Goal: Information Seeking & Learning: Learn about a topic

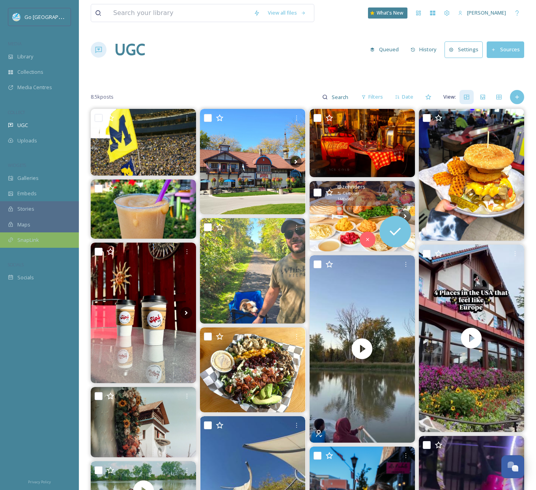
click at [30, 236] on span "SnapLink" at bounding box center [28, 239] width 22 height 7
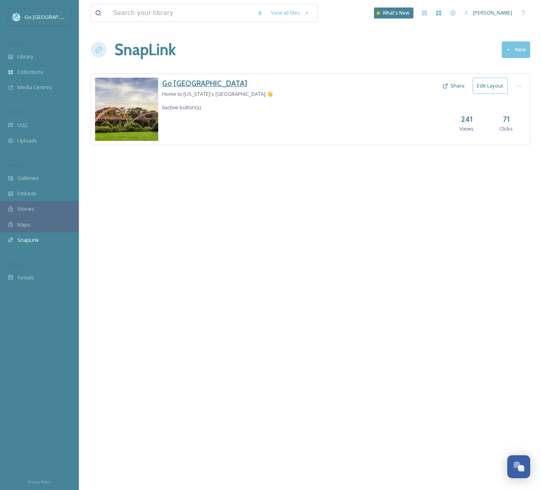
click at [184, 86] on h3 "Go [GEOGRAPHIC_DATA]" at bounding box center [217, 83] width 111 height 11
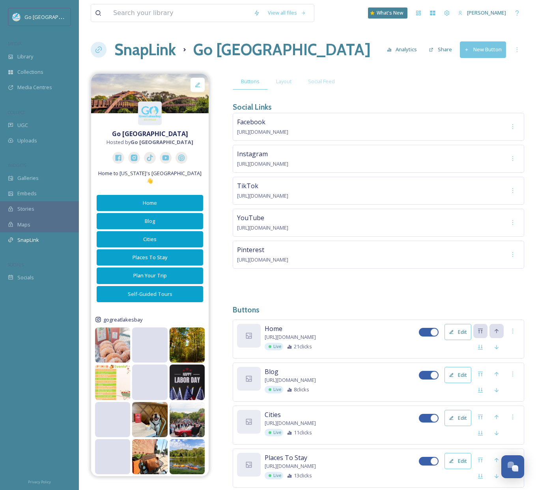
click at [198, 84] on icon at bounding box center [198, 85] width 6 height 6
click at [196, 81] on div at bounding box center [198, 85] width 14 height 14
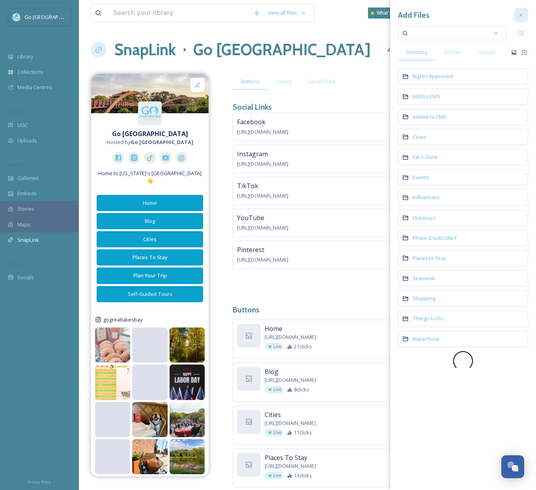
click at [522, 13] on icon at bounding box center [521, 14] width 3 height 3
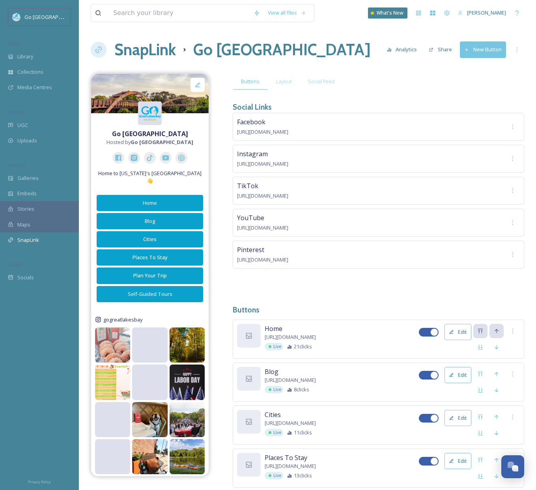
click at [150, 110] on img at bounding box center [150, 113] width 24 height 15
click at [191, 86] on div at bounding box center [198, 85] width 14 height 14
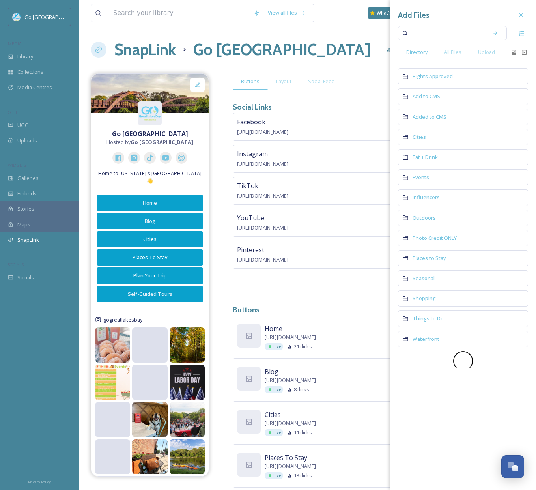
click at [375, 79] on div "Buttons Layout Social Feed" at bounding box center [379, 81] width 292 height 16
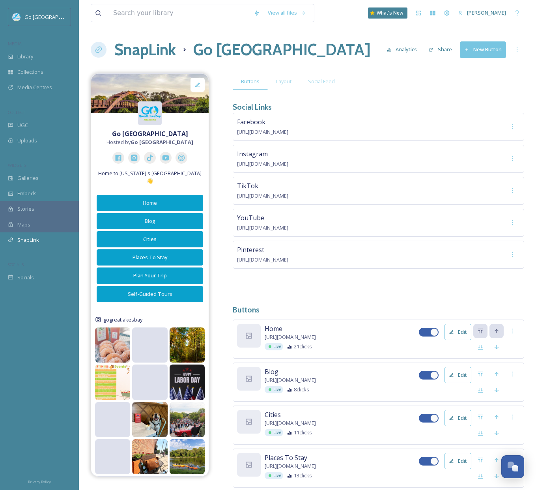
click at [151, 118] on img at bounding box center [150, 113] width 24 height 15
click at [149, 108] on img at bounding box center [150, 113] width 24 height 12
click at [309, 80] on span "Social Feed" at bounding box center [321, 81] width 27 height 7
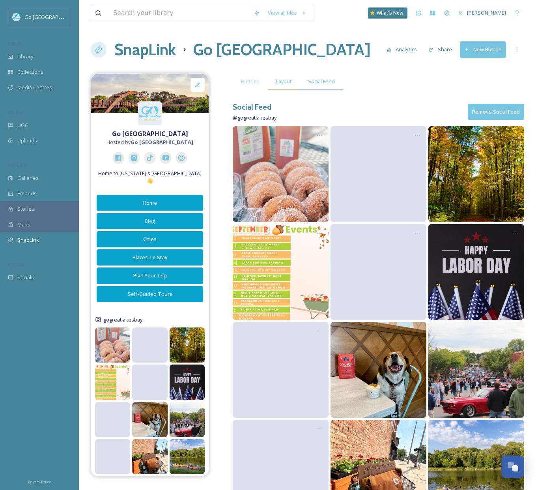
click at [291, 80] on span "Layout" at bounding box center [283, 81] width 15 height 7
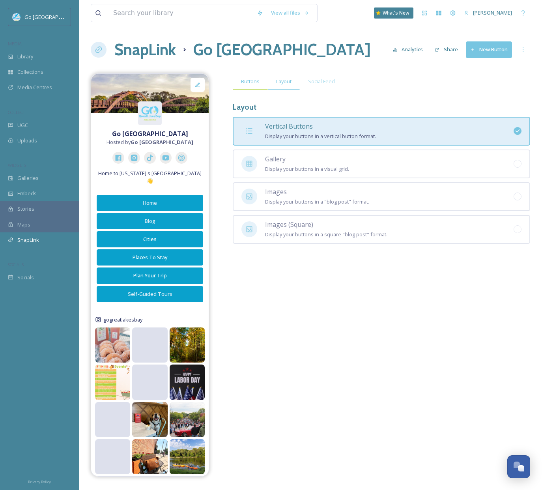
click at [242, 86] on div "Buttons" at bounding box center [250, 81] width 35 height 16
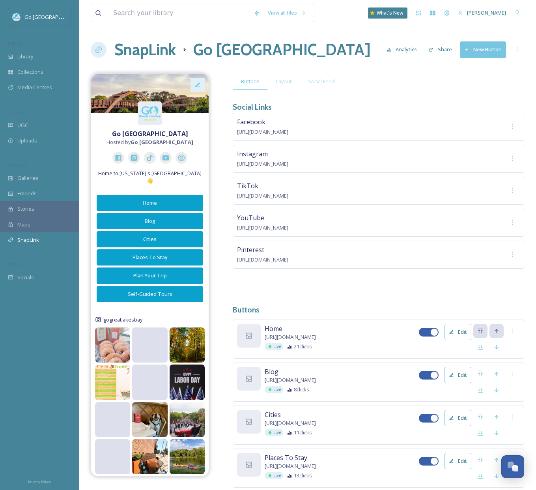
click at [201, 80] on div at bounding box center [198, 85] width 14 height 14
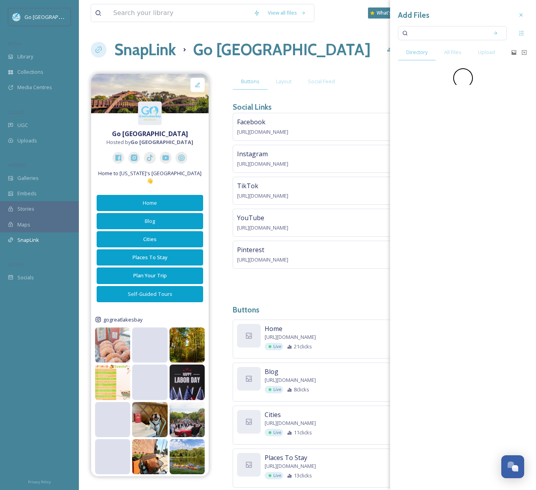
click at [228, 150] on div "Go [GEOGRAPHIC_DATA] Hosted by Go [GEOGRAPHIC_DATA] Home to [US_STATE]'s [GEOGR…" at bounding box center [308, 335] width 434 height 524
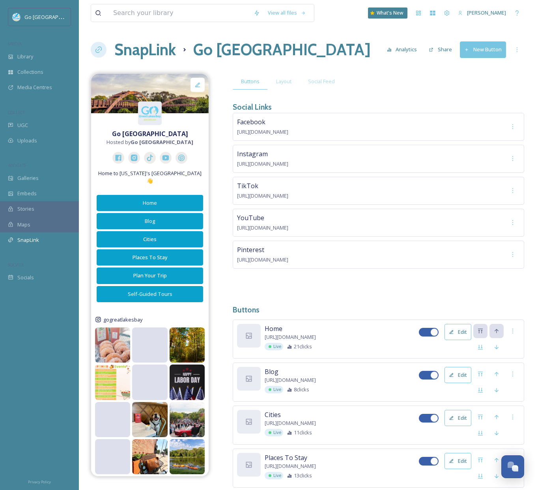
click at [26, 225] on span "Maps" at bounding box center [23, 224] width 13 height 7
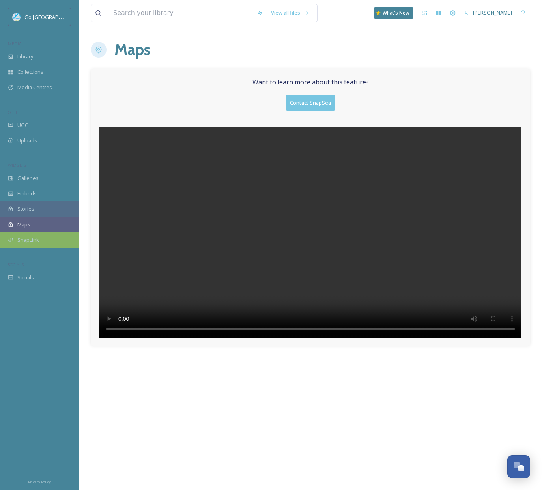
click at [33, 241] on span "SnapLink" at bounding box center [28, 239] width 22 height 7
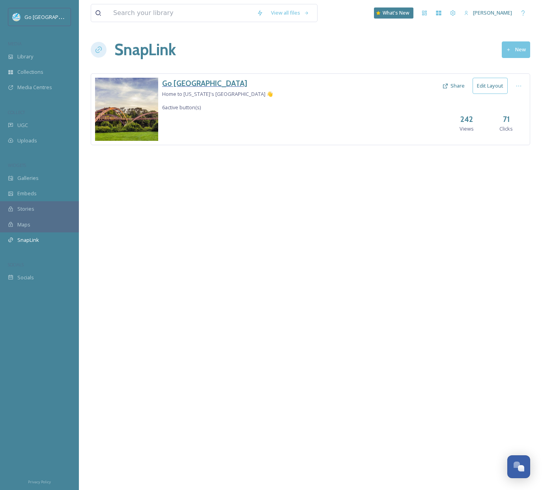
click at [221, 85] on h3 "Go [GEOGRAPHIC_DATA]" at bounding box center [217, 83] width 111 height 11
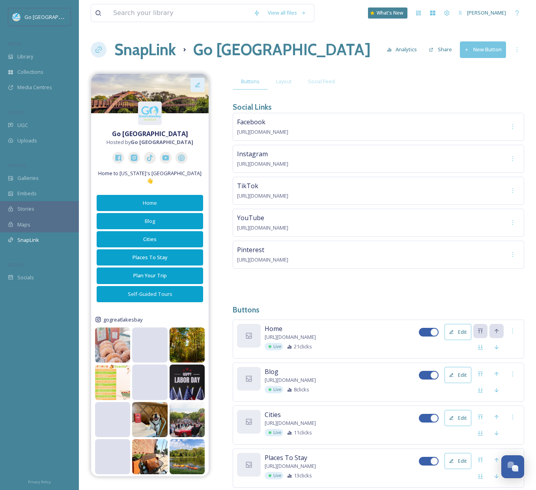
click at [197, 81] on div at bounding box center [198, 85] width 14 height 14
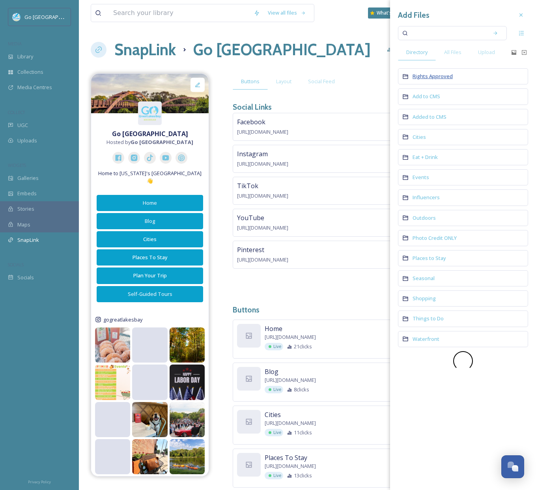
click at [446, 77] on span "Rights Approved" at bounding box center [433, 76] width 40 height 7
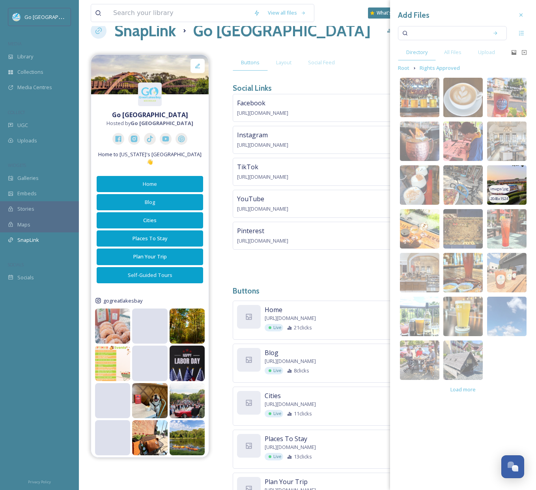
scroll to position [57, 0]
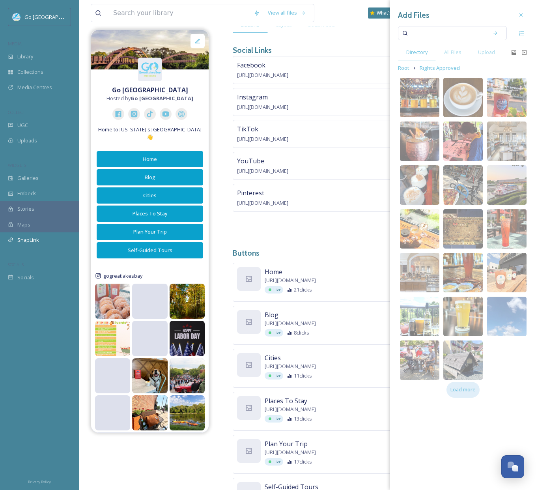
click at [453, 393] on span "Load more" at bounding box center [463, 389] width 25 height 7
click at [466, 389] on span "Load more" at bounding box center [463, 389] width 25 height 7
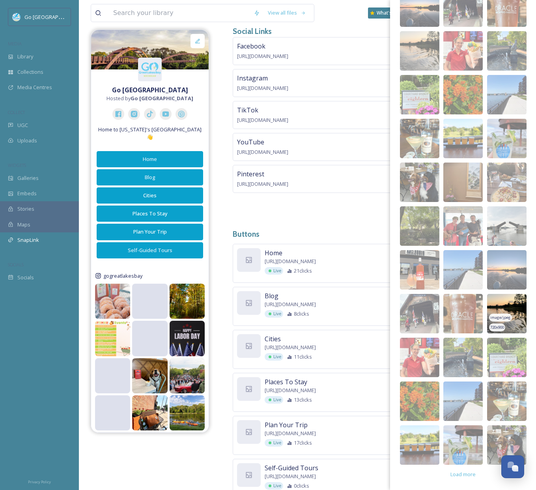
scroll to position [105, 0]
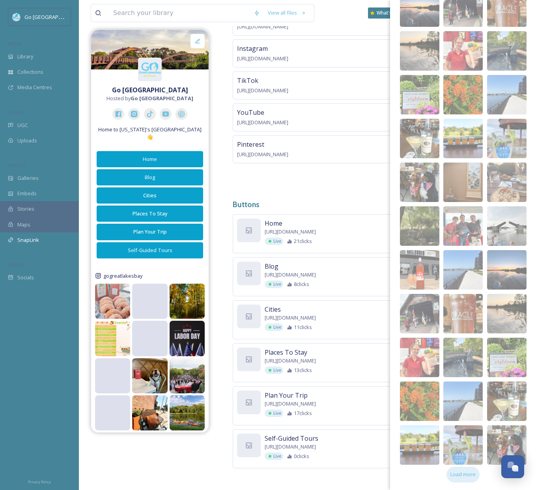
click at [462, 474] on span "Load more" at bounding box center [463, 474] width 25 height 7
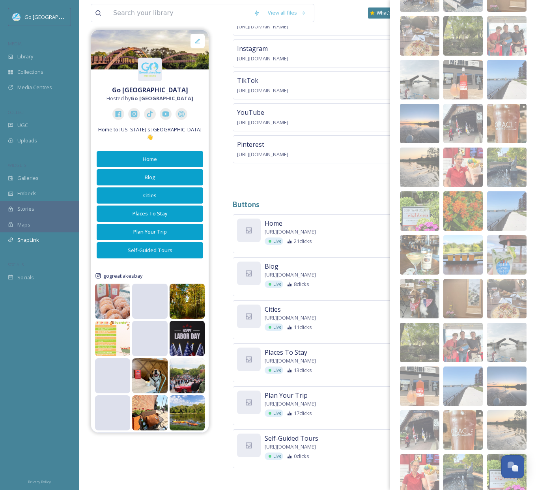
scroll to position [369, 0]
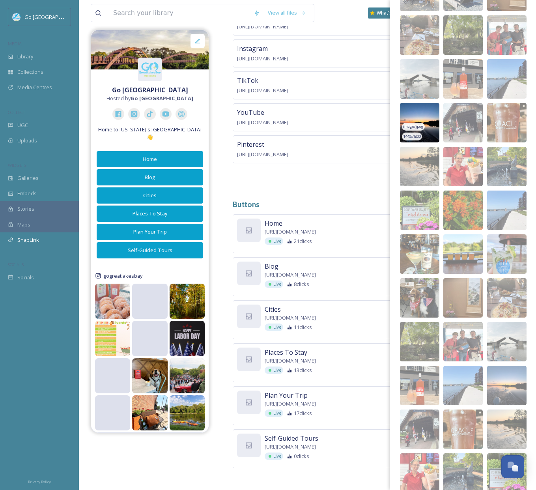
click at [425, 110] on img at bounding box center [419, 122] width 39 height 39
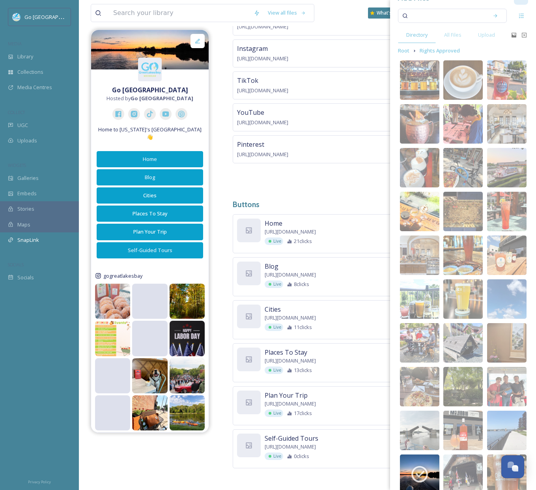
scroll to position [0, 0]
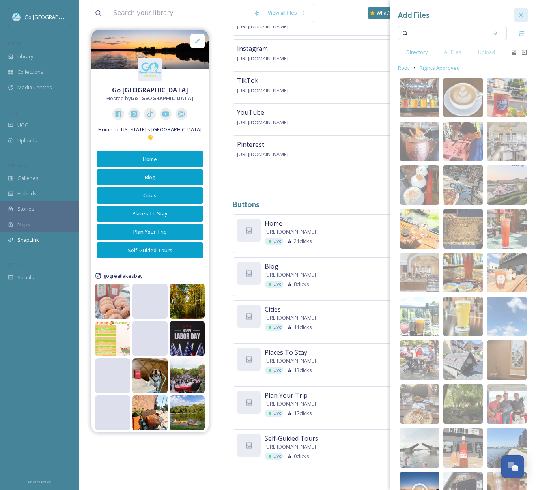
click at [516, 11] on div at bounding box center [521, 15] width 14 height 14
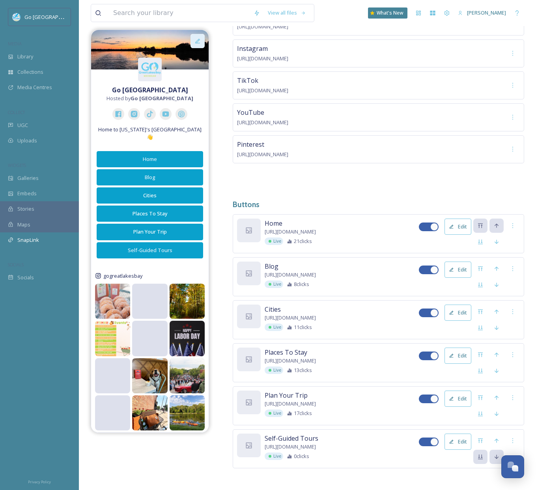
click at [196, 44] on div at bounding box center [198, 41] width 14 height 14
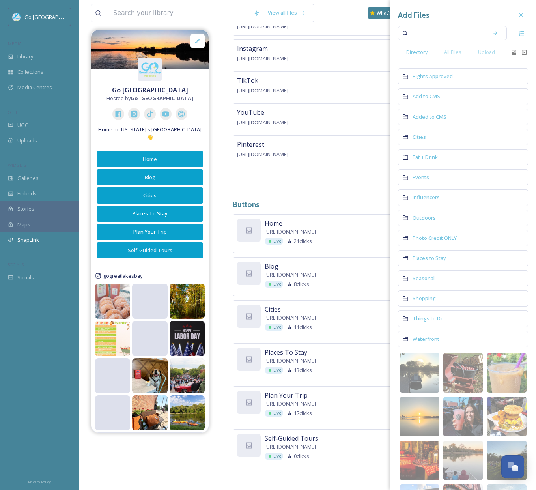
click at [224, 90] on div "Go [GEOGRAPHIC_DATA] Hosted by Go [GEOGRAPHIC_DATA] Home to [US_STATE]'s [GEOGR…" at bounding box center [308, 230] width 434 height 524
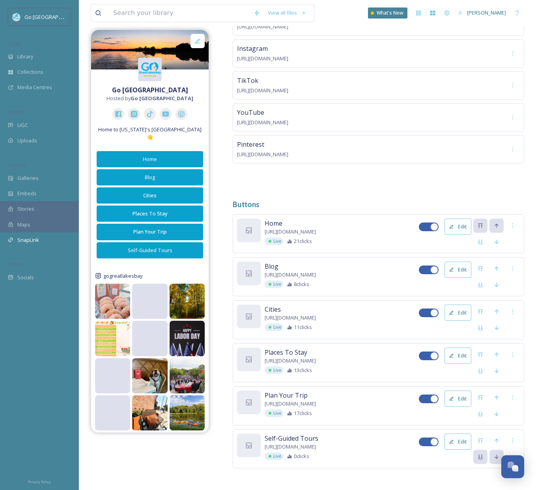
click at [150, 69] on img at bounding box center [150, 69] width 24 height 15
click at [156, 63] on img at bounding box center [150, 69] width 24 height 12
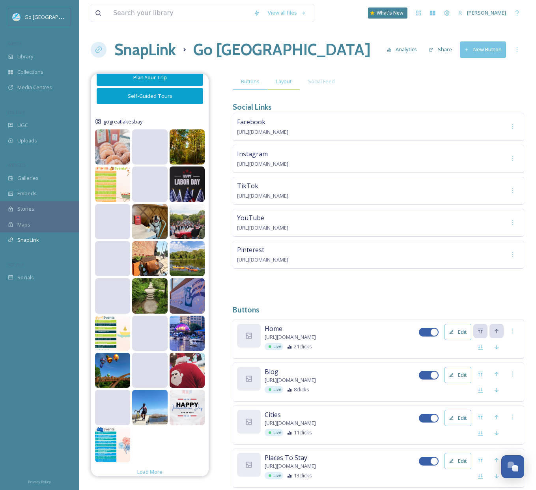
click at [283, 82] on span "Layout" at bounding box center [283, 81] width 15 height 7
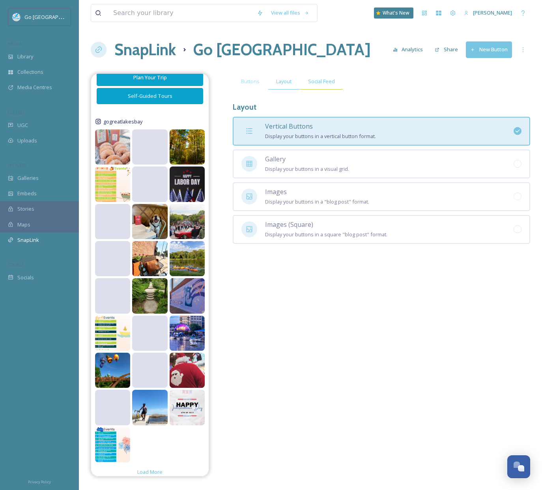
click at [333, 83] on span "Social Feed" at bounding box center [321, 81] width 27 height 7
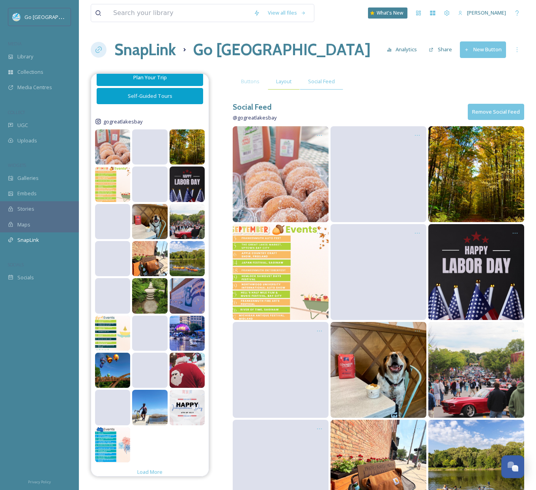
click at [281, 82] on span "Layout" at bounding box center [283, 81] width 15 height 7
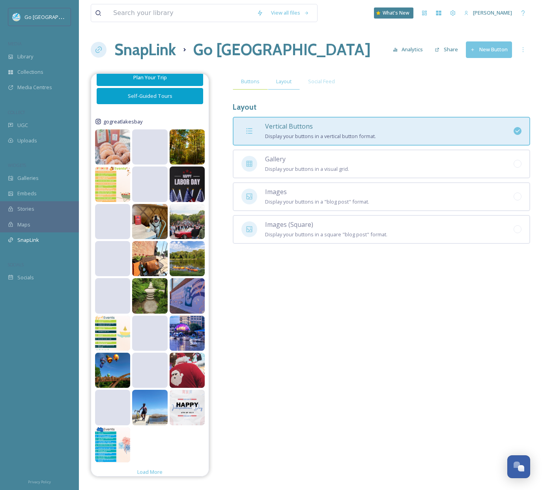
click at [247, 86] on div "Buttons" at bounding box center [250, 81] width 35 height 16
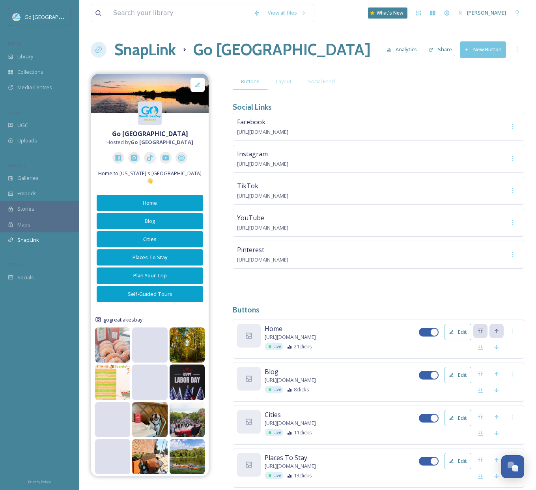
click at [152, 116] on img at bounding box center [150, 113] width 24 height 15
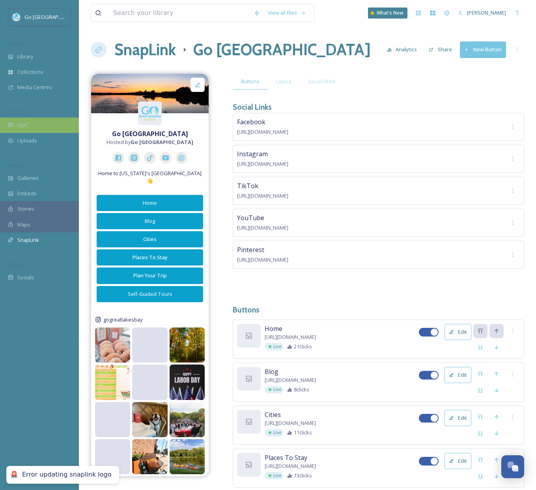
click at [21, 120] on div "UGC" at bounding box center [39, 125] width 79 height 15
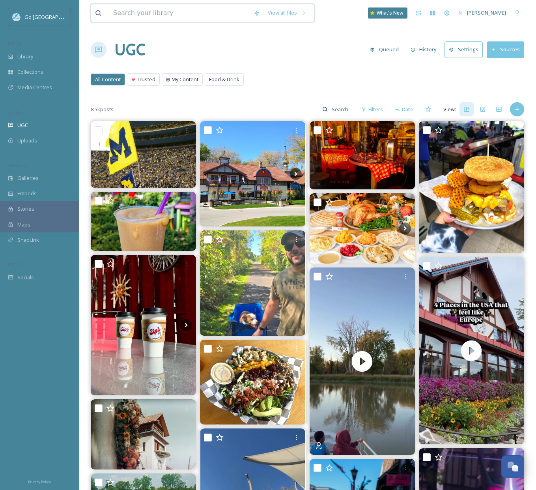
click at [198, 10] on input at bounding box center [179, 12] width 140 height 17
type input "[DATE]"
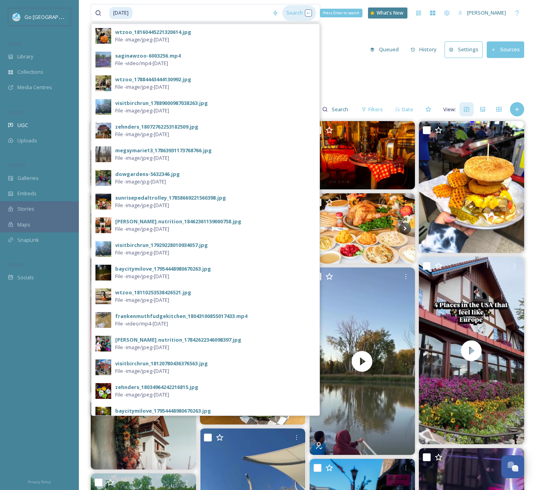
click at [295, 14] on div "Search Press Enter to search" at bounding box center [299, 12] width 34 height 15
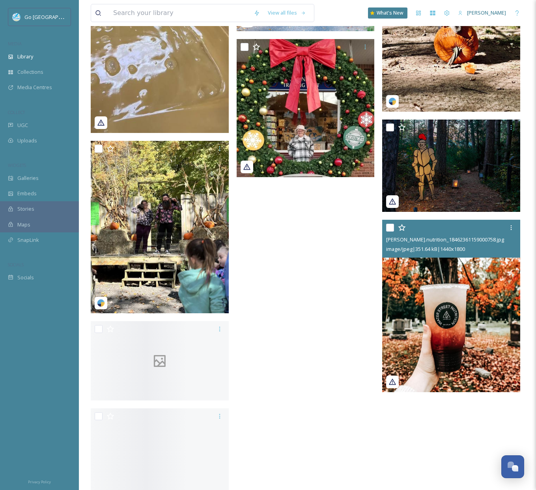
scroll to position [1606, 0]
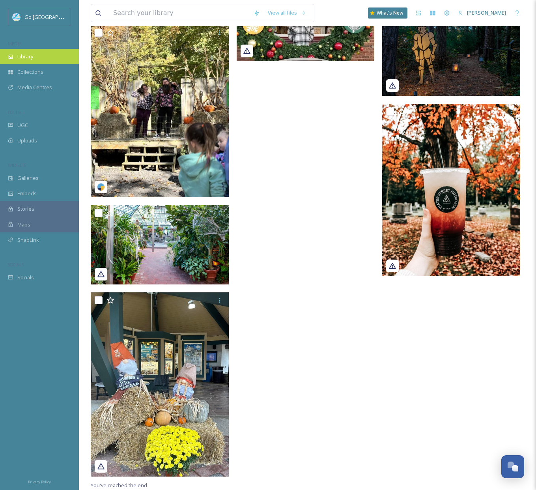
click at [44, 61] on div "Library" at bounding box center [39, 56] width 79 height 15
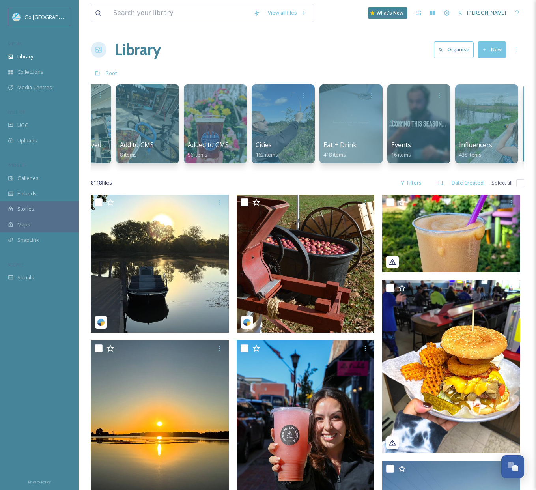
scroll to position [0, 190]
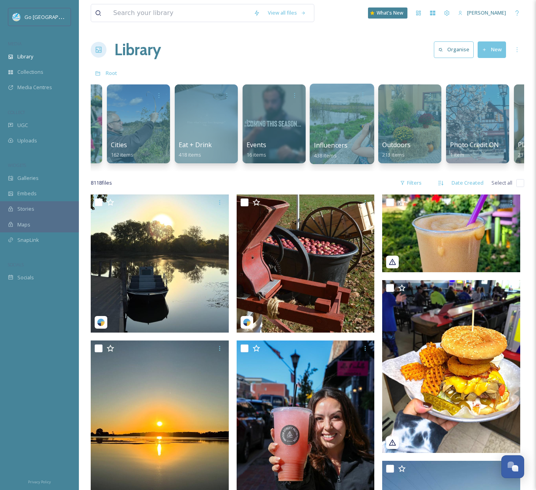
click at [342, 131] on div at bounding box center [342, 124] width 64 height 80
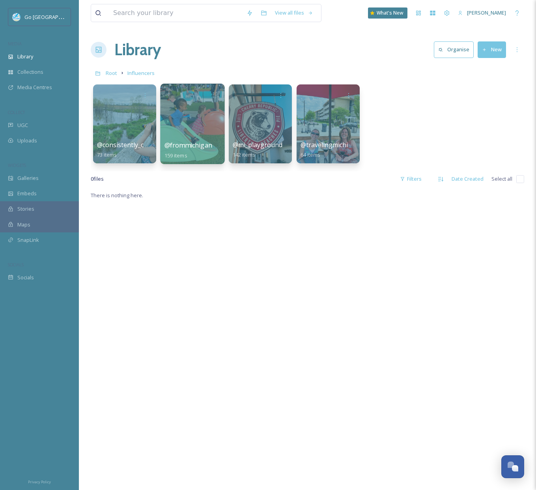
click at [198, 131] on div at bounding box center [192, 124] width 64 height 80
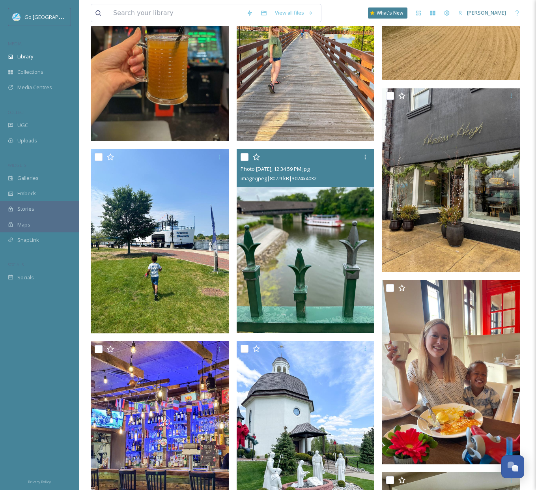
scroll to position [9078, 0]
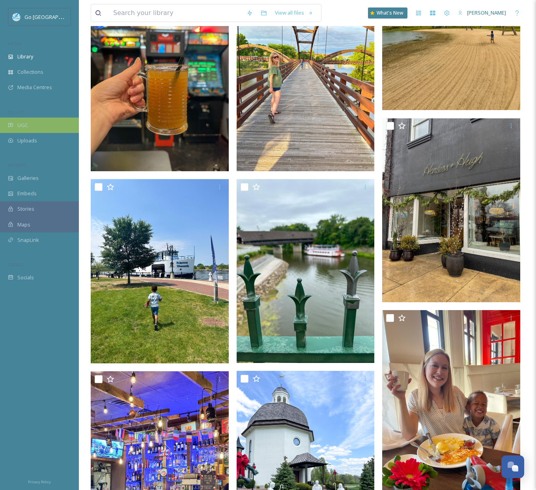
click at [17, 127] on span "UGC" at bounding box center [22, 125] width 11 height 7
